Goal: Task Accomplishment & Management: Complete application form

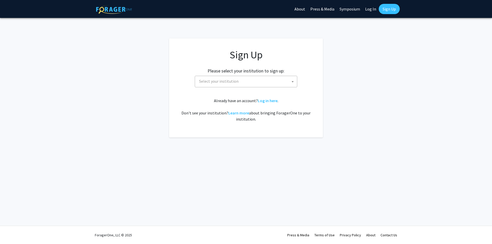
click at [268, 83] on span "Select your institution" at bounding box center [247, 81] width 100 height 11
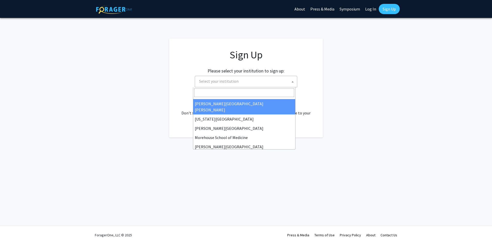
scroll to position [103, 0]
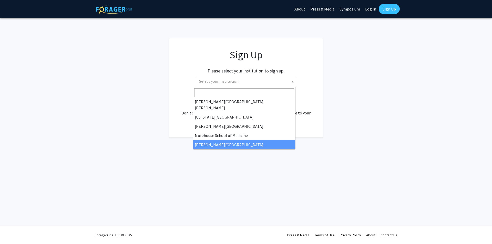
select select "20"
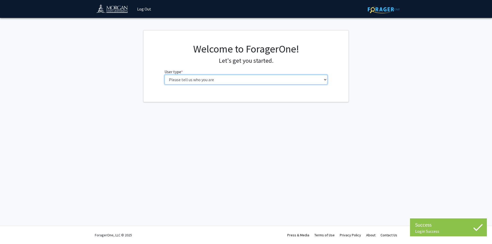
click at [259, 78] on select "Please tell us who you are Undergraduate Student Master's Student Doctoral Cand…" at bounding box center [246, 80] width 163 height 10
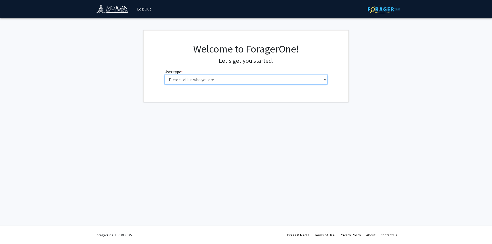
select select "3: doc"
click at [165, 75] on select "Please tell us who you are Undergraduate Student Master's Student Doctoral Cand…" at bounding box center [246, 80] width 163 height 10
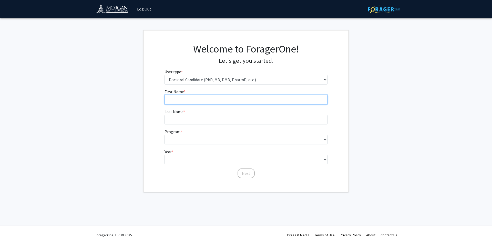
click at [233, 101] on input "First Name * required" at bounding box center [246, 100] width 163 height 10
type input "[DEMOGRAPHIC_DATA]"
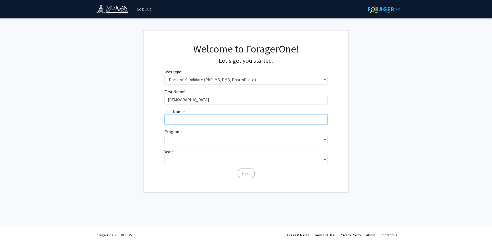
type input "[PERSON_NAME]"
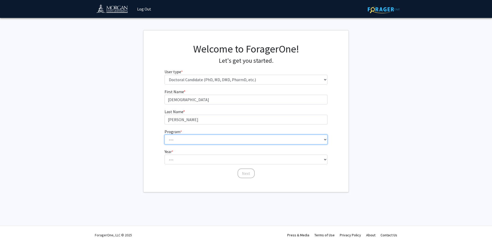
click at [203, 137] on select "--- Applied Sociology & Social Justice (PhD) Architecture, Urbanism, & Built En…" at bounding box center [246, 140] width 163 height 10
select select "17: 645"
click at [165, 135] on select "--- Applied Sociology & Social Justice (PhD) Architecture, Urbanism, & Built En…" at bounding box center [246, 140] width 163 height 10
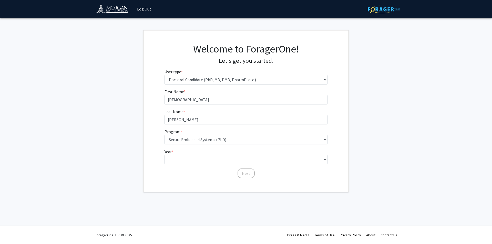
drag, startPoint x: 208, startPoint y: 169, endPoint x: 205, endPoint y: 163, distance: 7.1
click at [208, 169] on div "Next" at bounding box center [246, 171] width 163 height 5
click at [205, 163] on select "--- First Year Second Year Third Year Fourth Year Fifth Year Sixth Year Seventh…" at bounding box center [246, 160] width 163 height 10
select select "1: first_year"
click at [165, 155] on select "--- First Year Second Year Third Year Fourth Year Fifth Year Sixth Year Seventh…" at bounding box center [246, 160] width 163 height 10
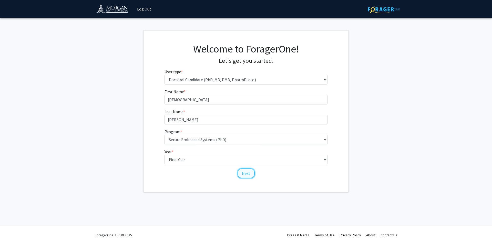
click at [248, 173] on button "Next" at bounding box center [246, 174] width 17 height 10
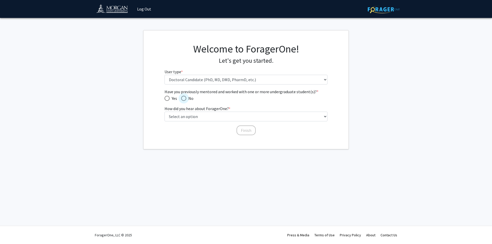
click at [190, 98] on span "No" at bounding box center [189, 98] width 7 height 6
click at [186, 98] on input "No" at bounding box center [183, 98] width 5 height 5
radio input "true"
click at [192, 116] on select "Select an option Peer/student recommendation Faculty/staff recommendation Unive…" at bounding box center [246, 117] width 163 height 10
select select "3: university_website"
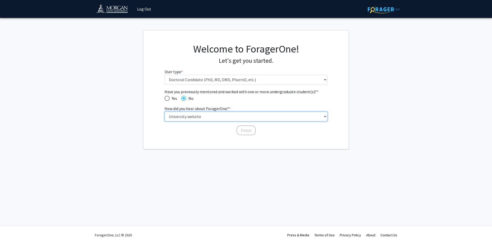
click at [165, 112] on select "Select an option Peer/student recommendation Faculty/staff recommendation Unive…" at bounding box center [246, 117] width 163 height 10
click at [247, 129] on button "Finish" at bounding box center [246, 131] width 19 height 10
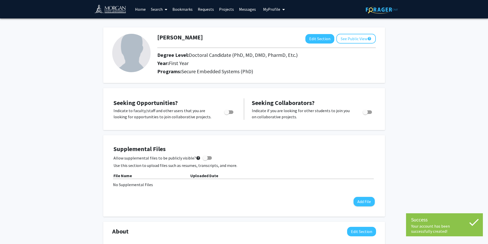
click at [232, 110] on label "Toggle" at bounding box center [227, 112] width 11 height 6
click at [227, 114] on input "Are you actively seeking opportunities?" at bounding box center [227, 114] width 0 height 0
checkbox input "true"
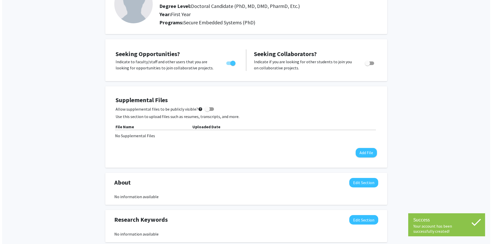
scroll to position [51, 0]
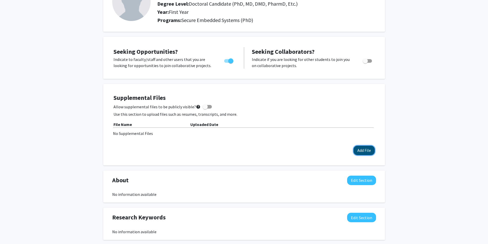
click at [365, 146] on button "Add File" at bounding box center [364, 150] width 21 height 9
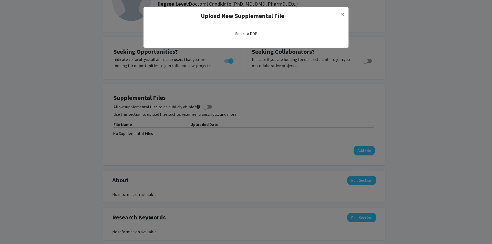
click at [243, 33] on label "Select a PDF" at bounding box center [246, 34] width 28 height 10
click at [0, 0] on input "Select a PDF" at bounding box center [0, 0] width 0 height 0
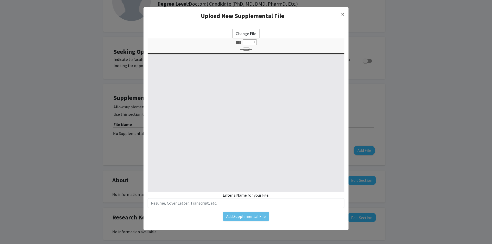
select select "custom"
type input "0"
select select "custom"
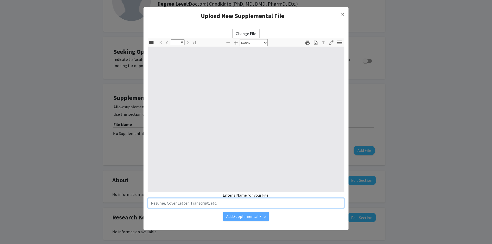
click at [215, 204] on input "text" at bounding box center [246, 203] width 197 height 10
type input "1"
select select "auto"
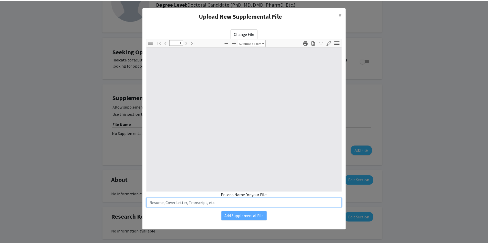
scroll to position [0, 0]
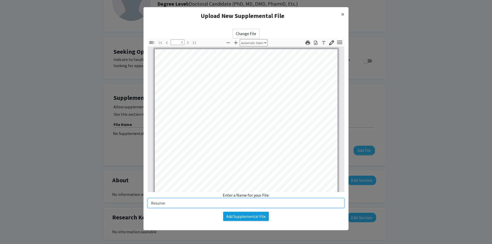
type input "Resume"
click at [260, 219] on button "Add Supplemental File" at bounding box center [246, 216] width 46 height 9
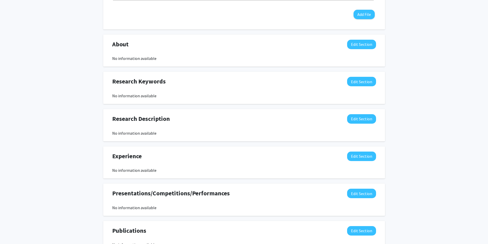
scroll to position [205, 0]
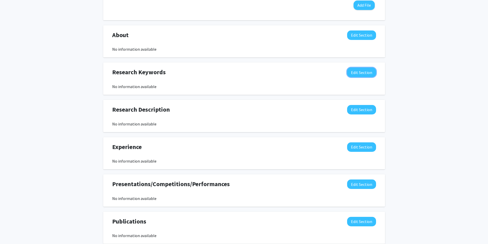
click at [363, 74] on button "Edit Section" at bounding box center [361, 72] width 29 height 9
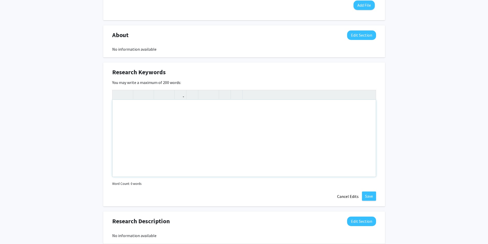
click at [255, 111] on div "Note to users with screen readers: Please deactivate our accessibility plugin f…" at bounding box center [244, 138] width 263 height 77
drag, startPoint x: 171, startPoint y: 105, endPoint x: 170, endPoint y: 110, distance: 4.7
click at [171, 105] on div "5G, RF,6G,ORAN, colosseum," at bounding box center [244, 138] width 263 height 77
click at [173, 111] on div "5G, RF,6G, ORAN, colosseum," at bounding box center [244, 138] width 263 height 77
type textarea "5G, RF,6G, ORAN, colosseum, Radio Frequency"
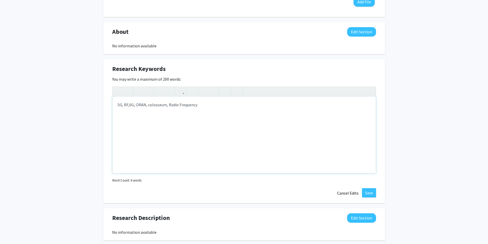
scroll to position [207, 0]
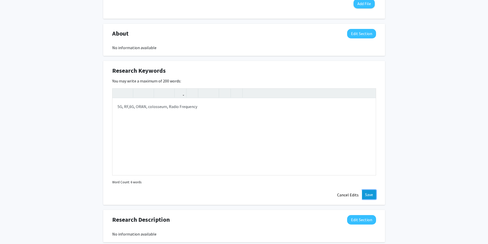
click at [366, 190] on button "Save" at bounding box center [369, 194] width 14 height 9
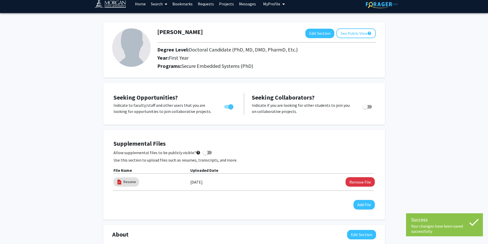
scroll to position [0, 0]
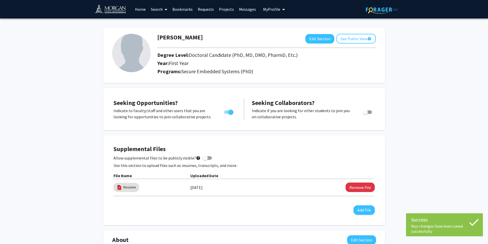
click at [140, 8] on link "Home" at bounding box center [141, 9] width 16 height 18
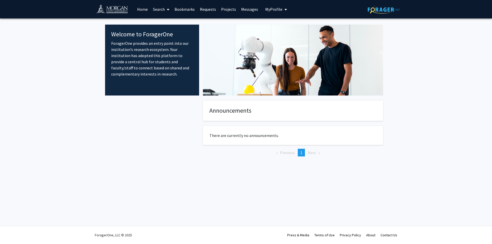
click at [149, 10] on link "Home" at bounding box center [143, 9] width 16 height 18
click at [156, 9] on link "Search" at bounding box center [161, 9] width 22 height 18
click at [173, 32] on span "Students" at bounding box center [165, 34] width 31 height 10
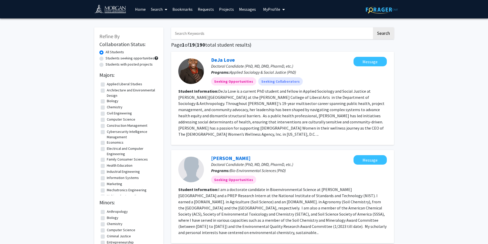
click at [106, 53] on label "All Students" at bounding box center [115, 51] width 18 height 5
click at [106, 53] on input "All Students" at bounding box center [107, 50] width 3 height 3
click at [106, 58] on label "Students seeking opportunities" at bounding box center [130, 58] width 49 height 5
click at [106, 58] on input "Students seeking opportunities" at bounding box center [107, 57] width 3 height 3
radio input "true"
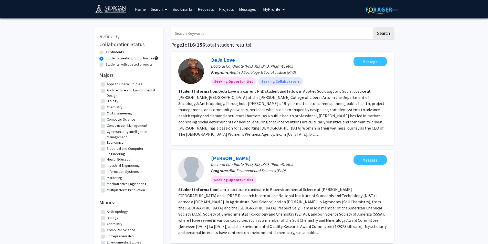
click at [107, 149] on label "Electrical and Computer Engineering" at bounding box center [132, 151] width 50 height 11
click at [107, 149] on input "Electrical and Computer Engineering" at bounding box center [108, 147] width 3 height 3
checkbox input "true"
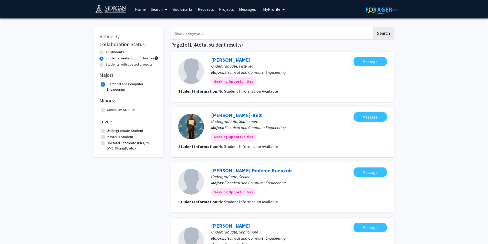
click at [106, 58] on label "Students seeking opportunities" at bounding box center [130, 58] width 49 height 5
click at [106, 58] on input "Students seeking opportunities" at bounding box center [107, 57] width 3 height 3
click at [106, 52] on label "All Students" at bounding box center [115, 51] width 18 height 5
click at [106, 52] on input "All Students" at bounding box center [107, 50] width 3 height 3
radio input "true"
